Goal: Information Seeking & Learning: Learn about a topic

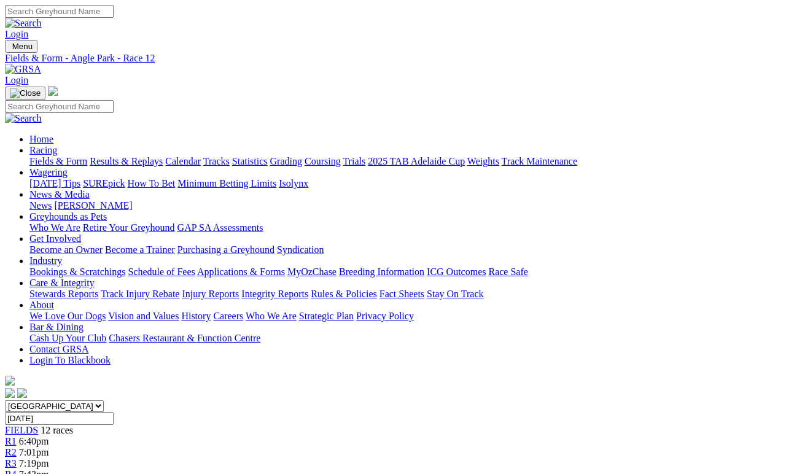
scroll to position [467, 0]
click at [55, 156] on link "Fields & Form" at bounding box center [58, 161] width 58 height 10
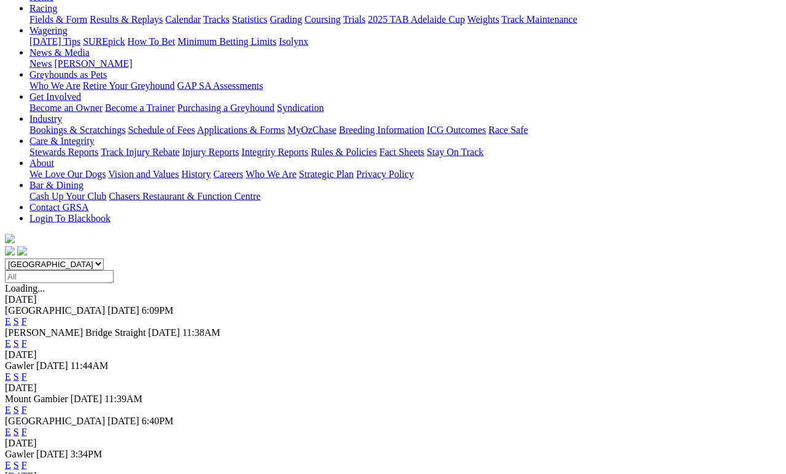
scroll to position [142, 0]
click at [11, 460] on link "E" at bounding box center [8, 465] width 6 height 10
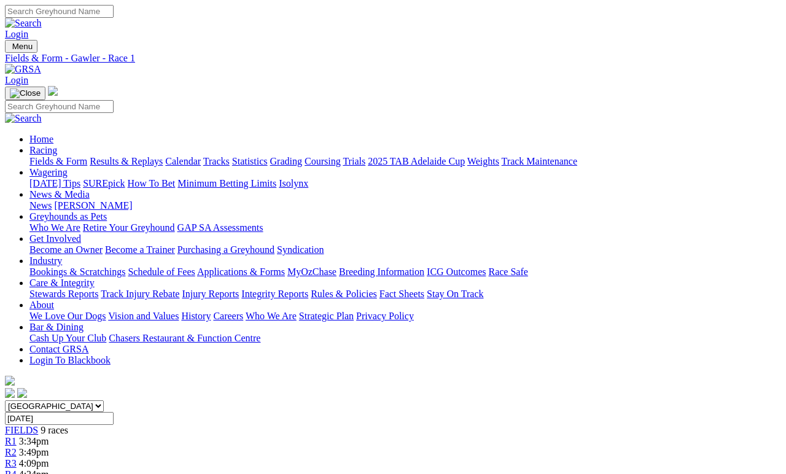
scroll to position [5, 0]
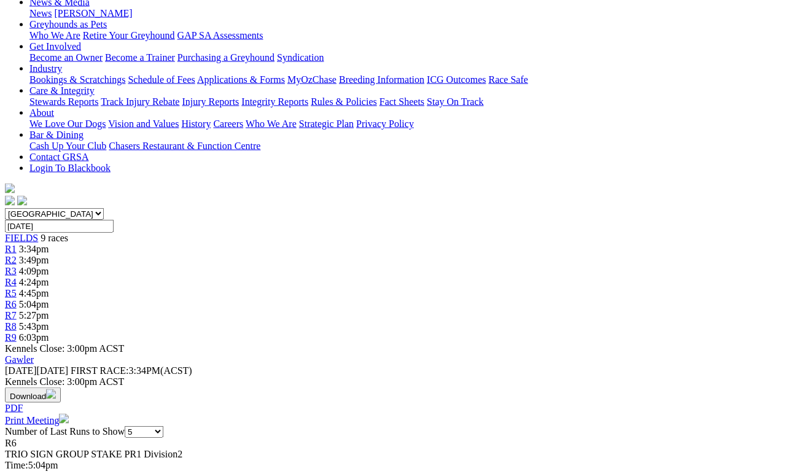
scroll to position [198, 0]
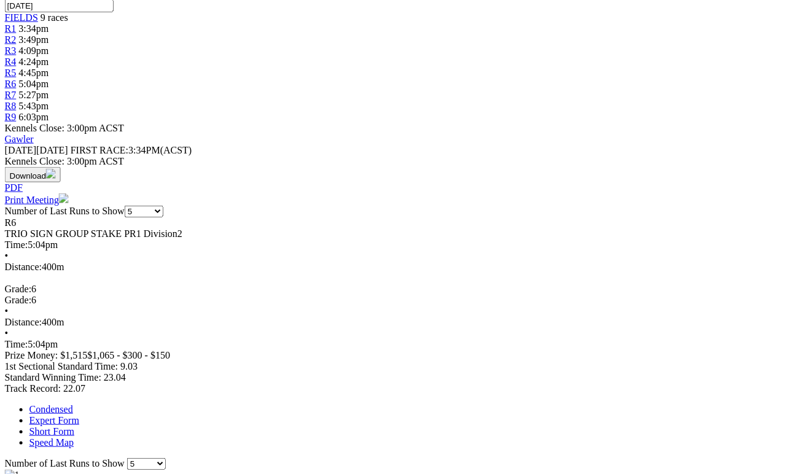
scroll to position [392, 49]
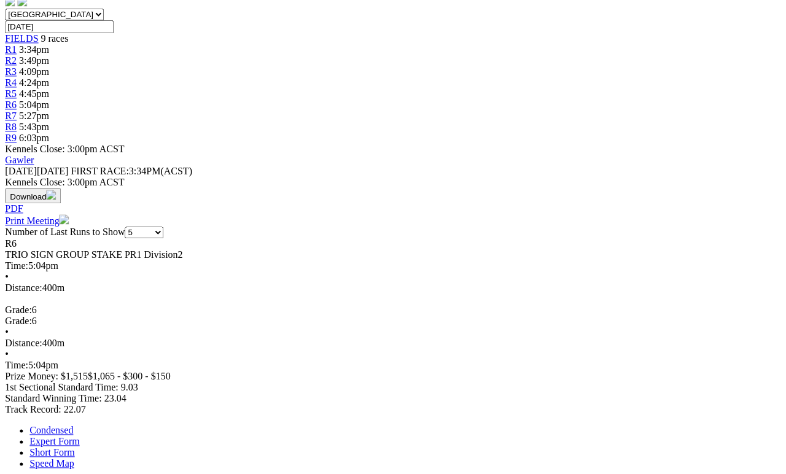
click at [74, 458] on link "Speed Map" at bounding box center [51, 463] width 44 height 10
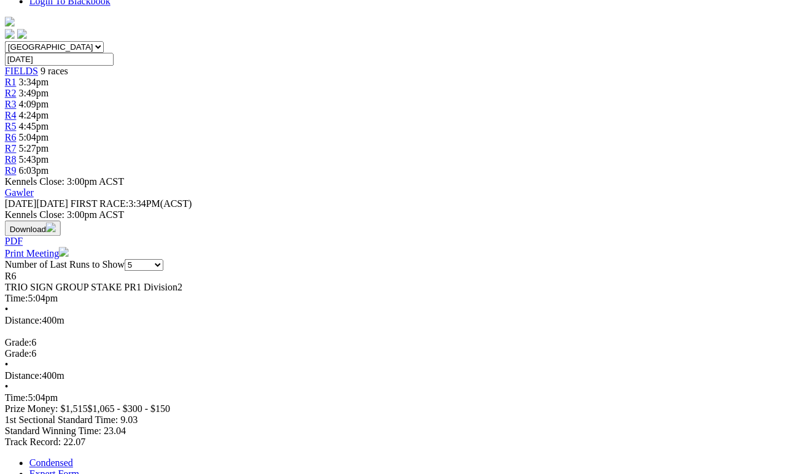
scroll to position [359, 26]
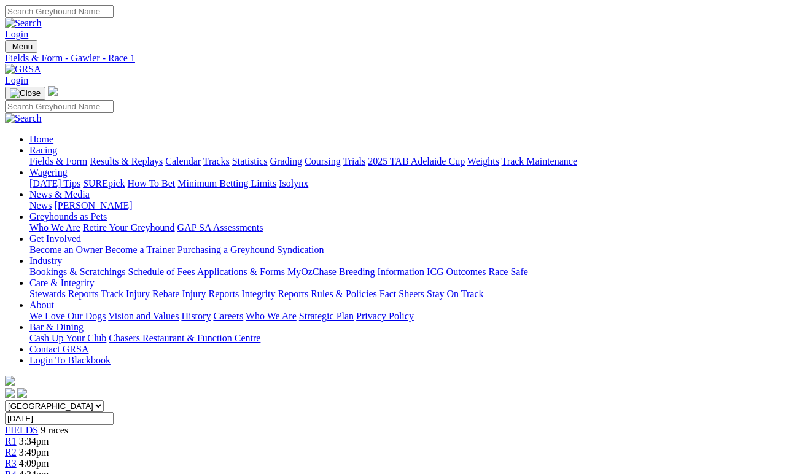
scroll to position [5, 0]
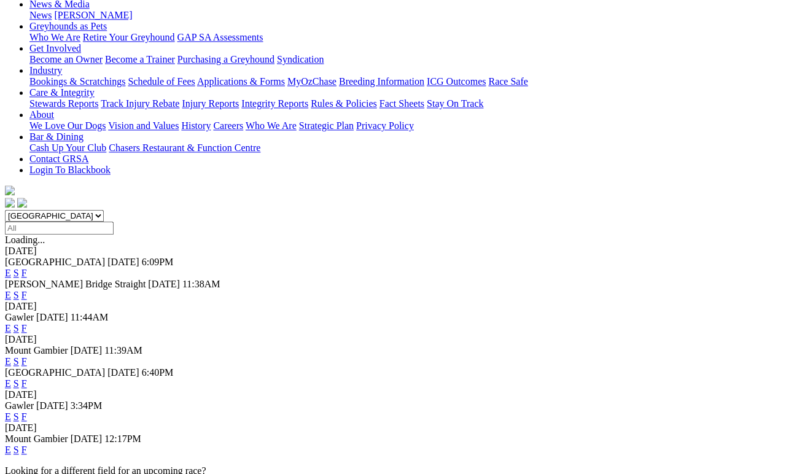
scroll to position [190, 0]
click at [19, 411] on link "S" at bounding box center [17, 416] width 6 height 10
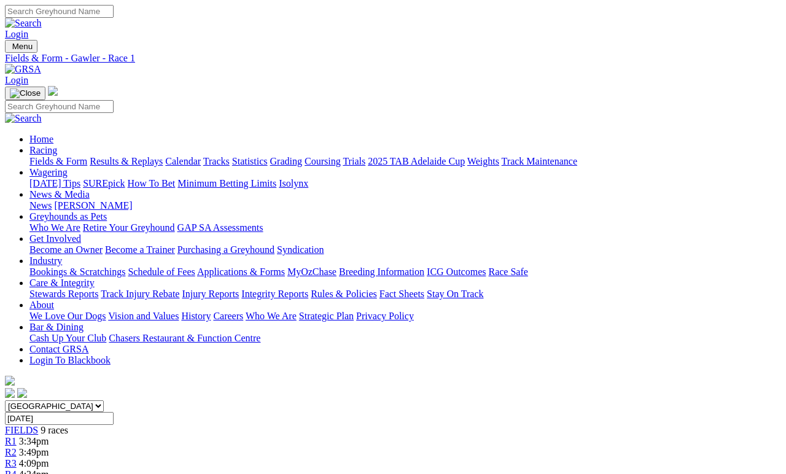
scroll to position [5, 0]
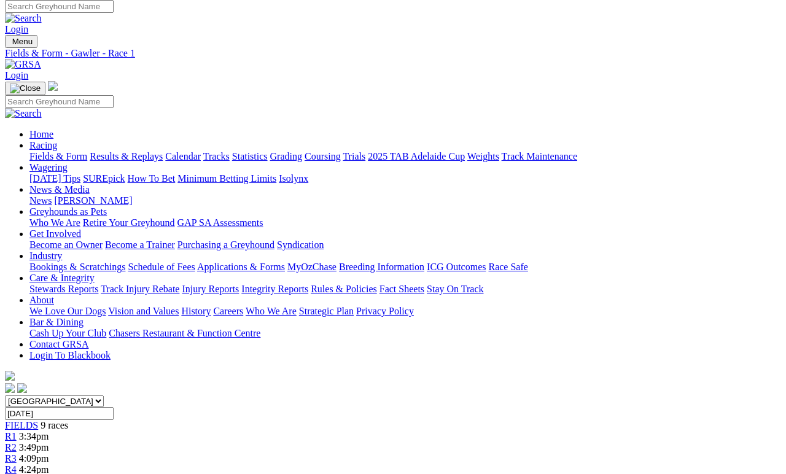
click at [17, 464] on span "R4" at bounding box center [11, 469] width 12 height 10
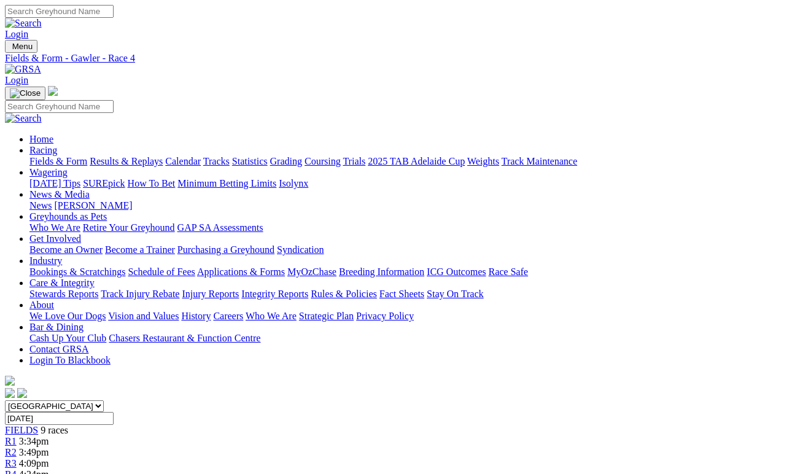
scroll to position [5, 0]
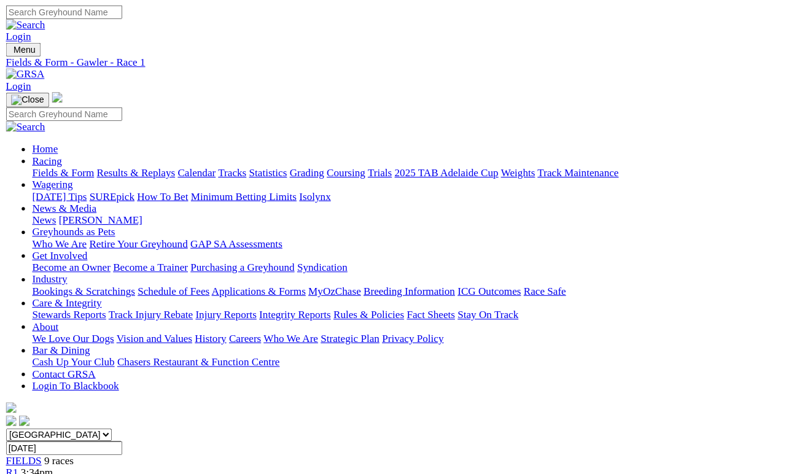
scroll to position [5, 0]
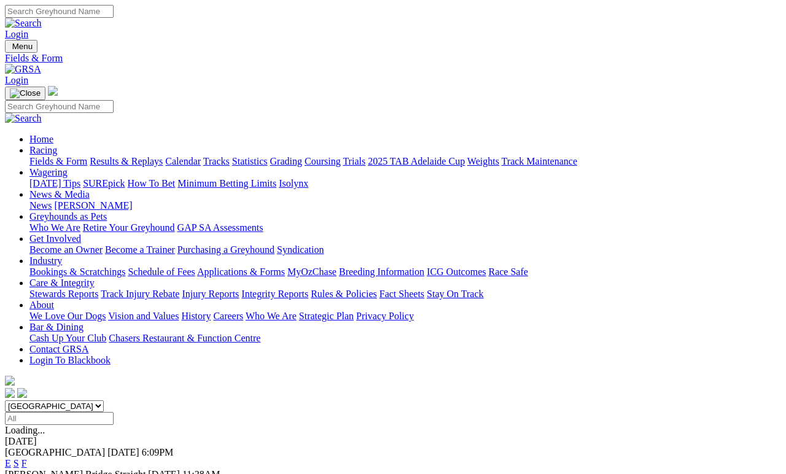
scroll to position [195, 0]
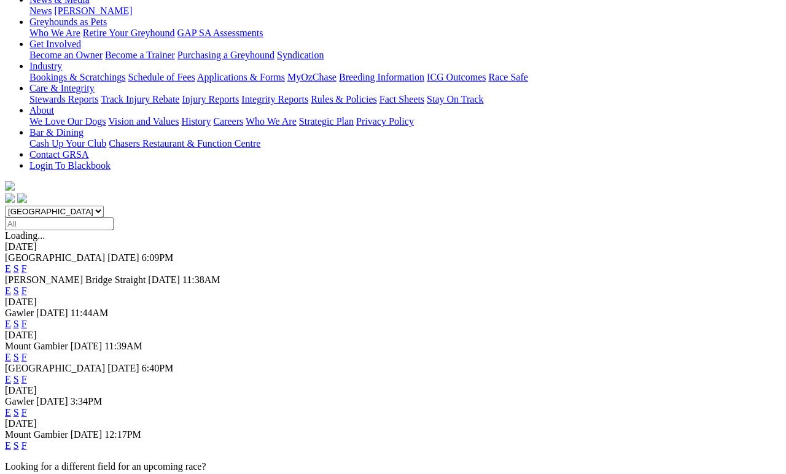
click at [27, 407] on link "F" at bounding box center [24, 412] width 6 height 10
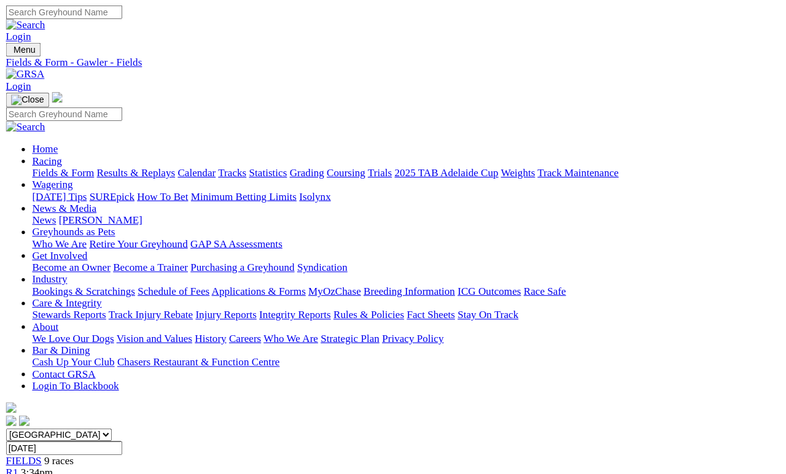
scroll to position [5, 0]
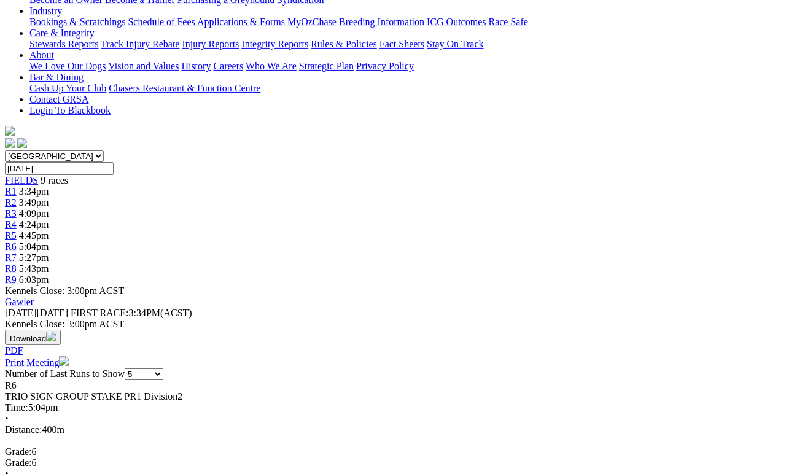
scroll to position [253, 0]
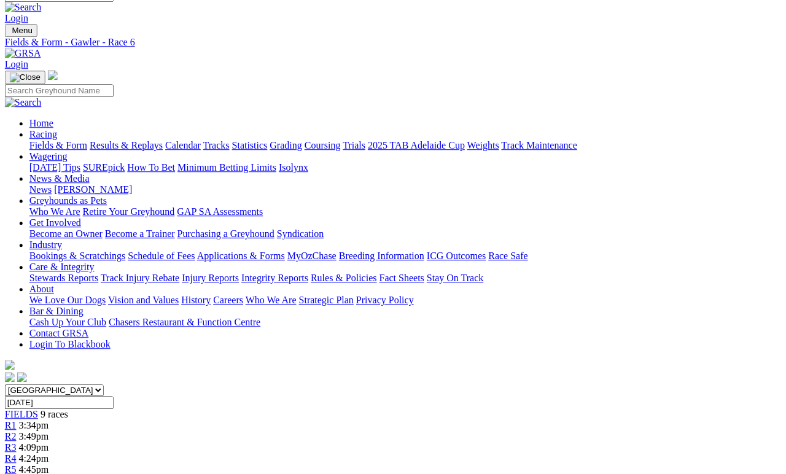
scroll to position [0, 2]
